Goal: Information Seeking & Learning: Understand process/instructions

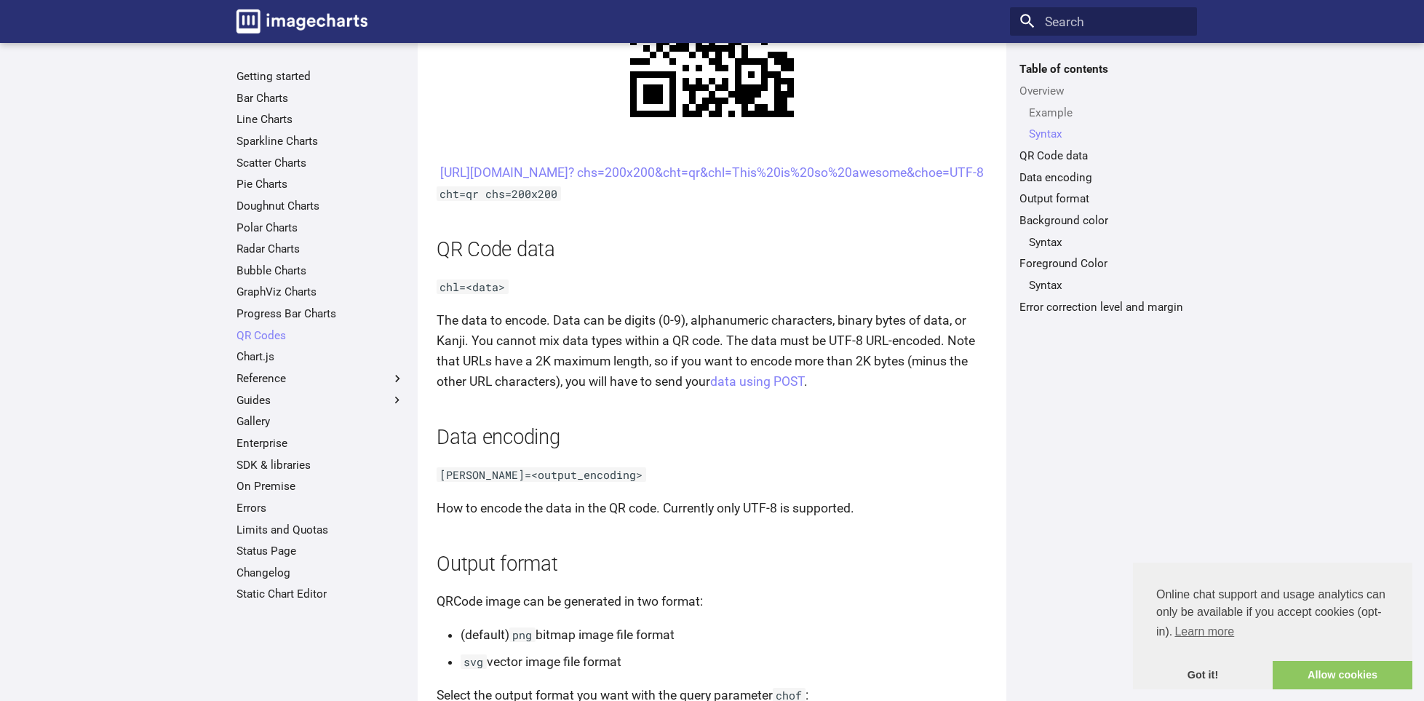
scroll to position [891, 0]
click at [1071, 395] on div "Table of contents Overview Example Syntax QR Code data Data encoding Output for…" at bounding box center [1103, 372] width 187 height 620
click at [622, 424] on article "QR Codes This section describes how to create a QR Code on the fly with a URL G…" at bounding box center [712, 714] width 551 height 3076
click at [788, 424] on article "QR Codes This section describes how to create a QR Code on the fly with a URL G…" at bounding box center [712, 714] width 551 height 3076
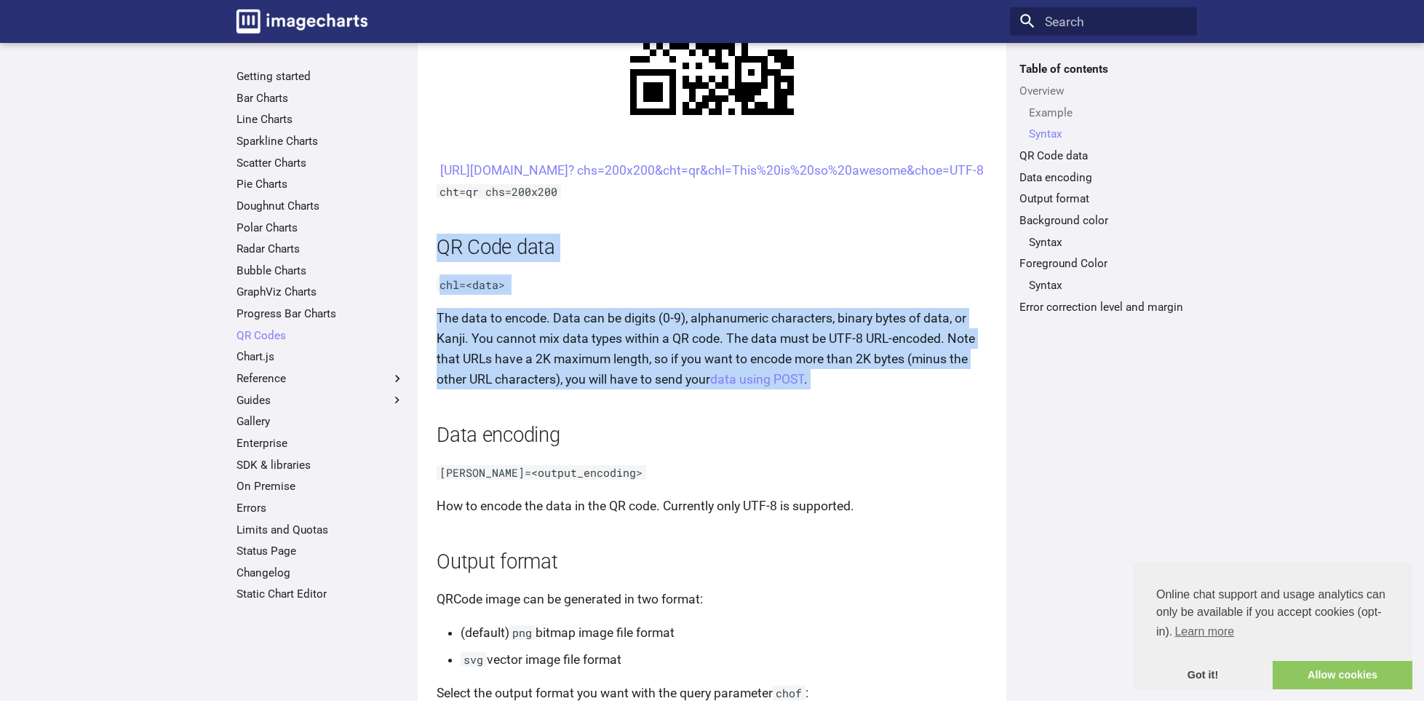
drag, startPoint x: 435, startPoint y: 267, endPoint x: 852, endPoint y: 411, distance: 440.3
click at [539, 342] on p "The data to encode. Data can be digits (0-9), alphanumeric characters, binary b…" at bounding box center [712, 349] width 551 height 82
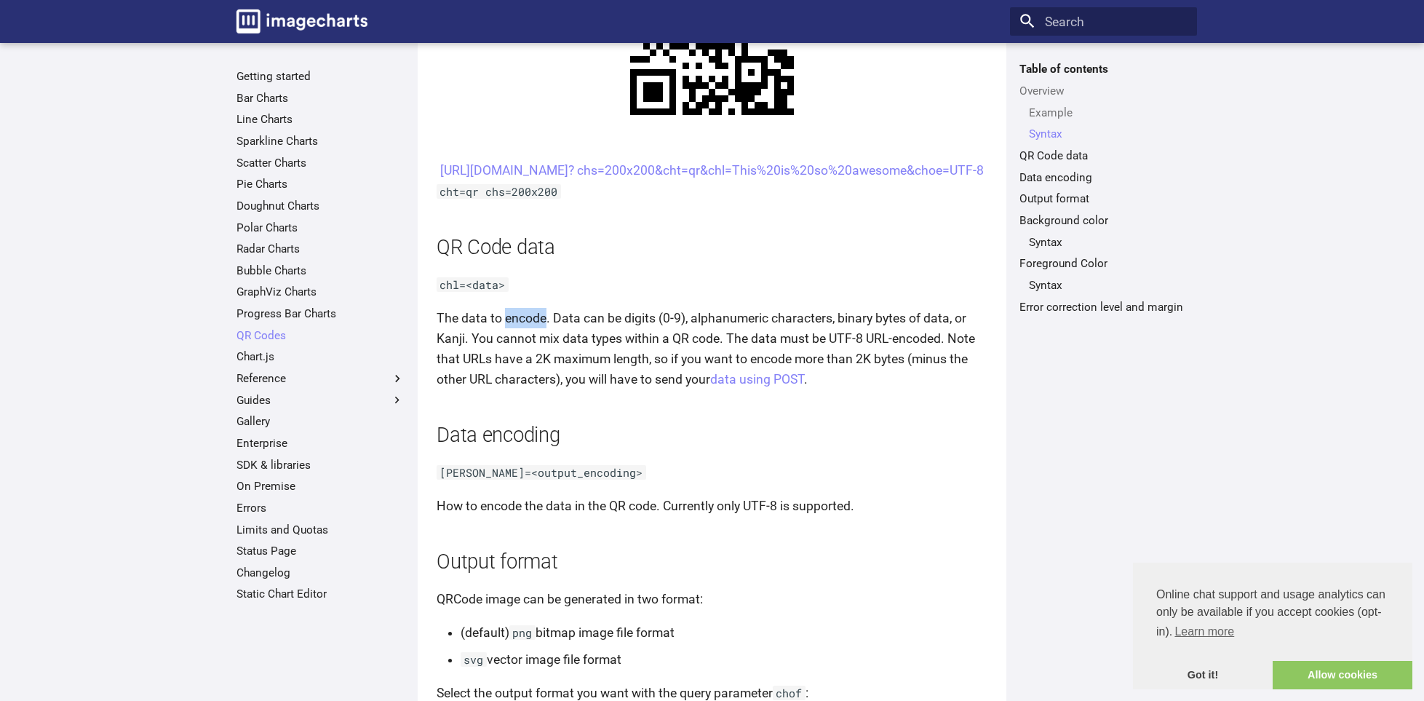
click at [539, 342] on p "The data to encode. Data can be digits (0-9), alphanumeric characters, binary b…" at bounding box center [712, 349] width 551 height 82
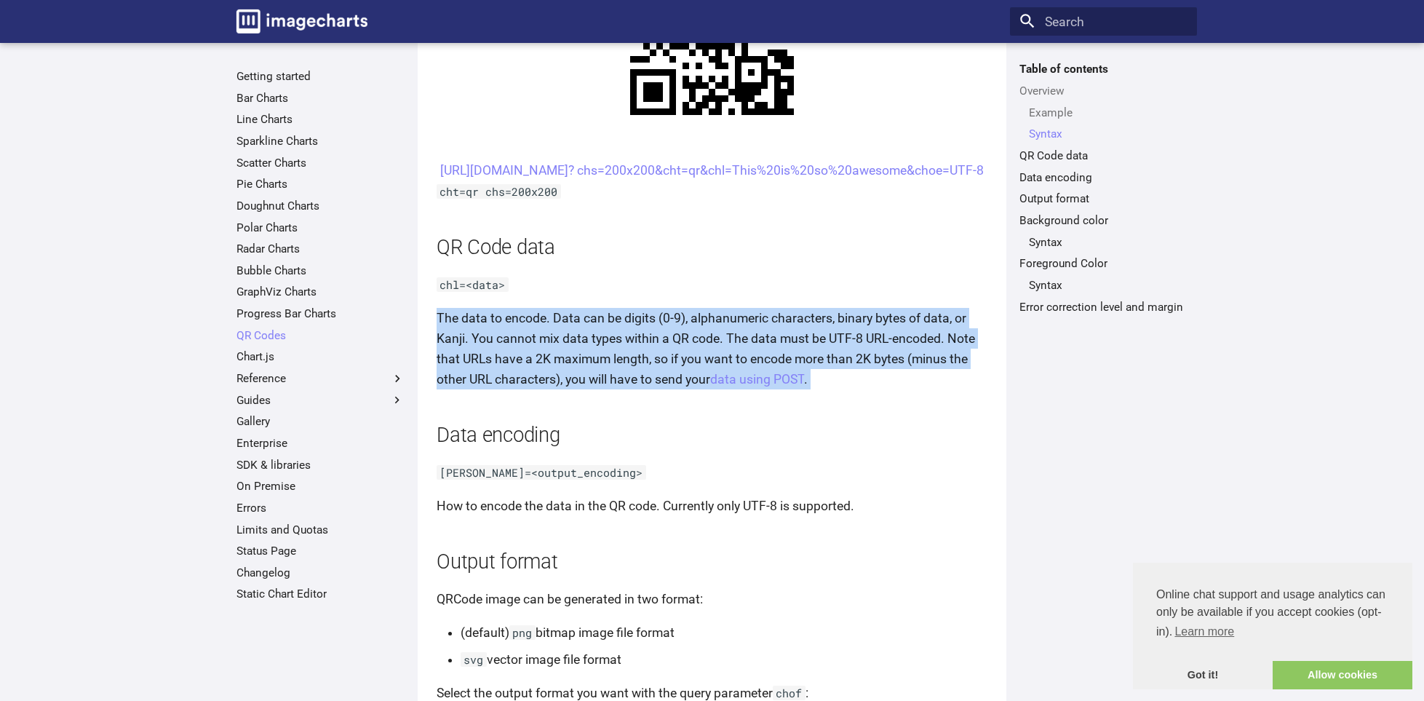
click at [539, 342] on p "The data to encode. Data can be digits (0-9), alphanumeric characters, binary b…" at bounding box center [712, 349] width 551 height 82
click at [620, 414] on article "QR Codes This section describes how to create a QR Code on the fly with a URL G…" at bounding box center [712, 714] width 551 height 3076
drag, startPoint x: 438, startPoint y: 267, endPoint x: 855, endPoint y: 406, distance: 439.6
click at [855, 406] on article "QR Codes This section describes how to create a QR Code on the fly with a URL G…" at bounding box center [712, 714] width 551 height 3076
click at [572, 262] on h2 "QR Code data" at bounding box center [712, 248] width 551 height 28
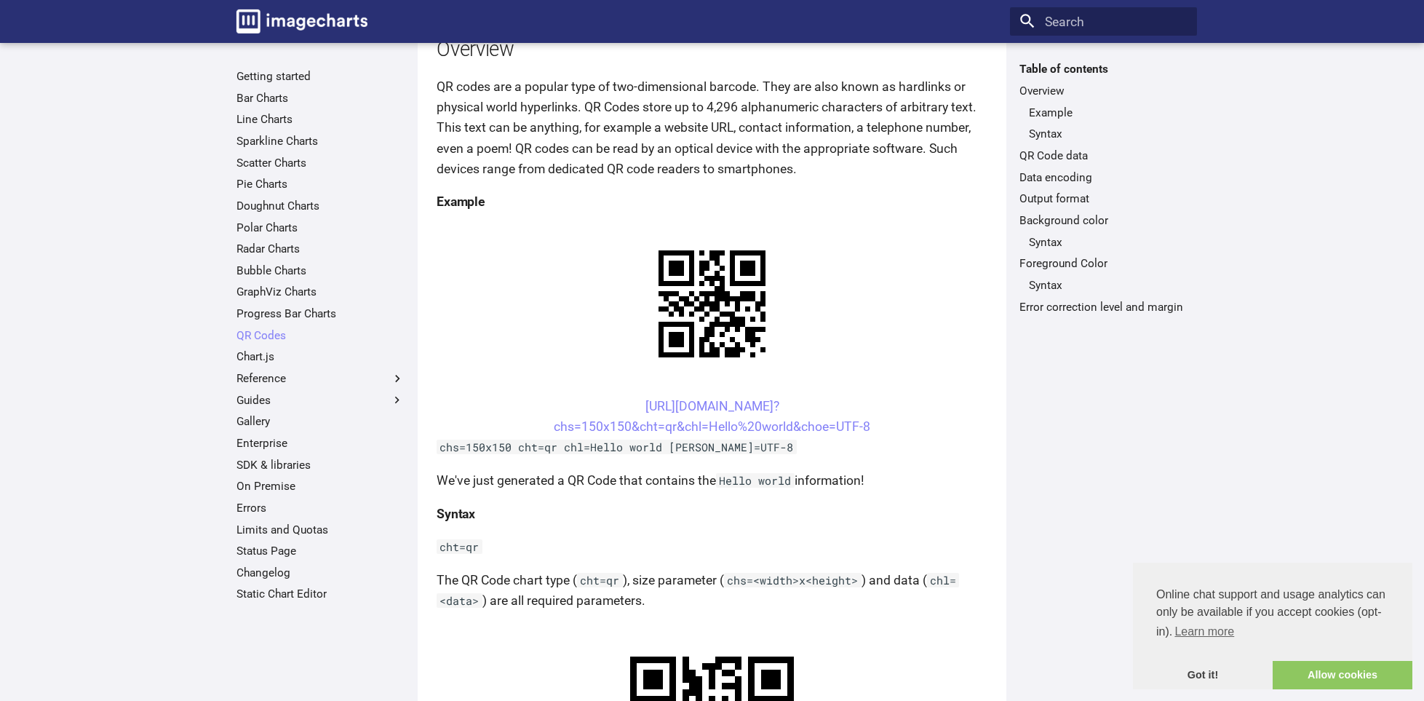
scroll to position [0, 0]
